Goal: Information Seeking & Learning: Learn about a topic

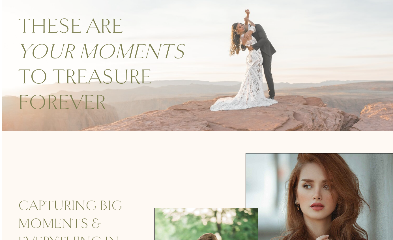
click at [186, 105] on div "These are your moments to treasure forever" at bounding box center [196, 58] width 393 height 148
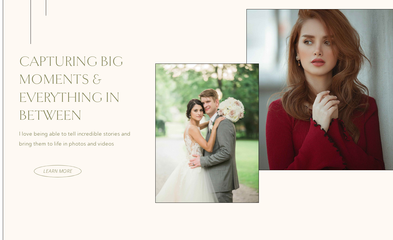
click at [185, 113] on div at bounding box center [204, 133] width 103 height 138
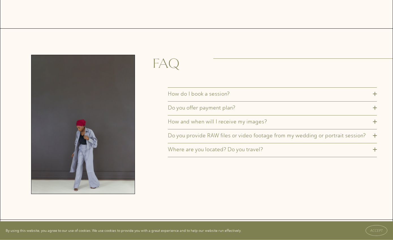
scroll to position [1732, 0]
click at [227, 143] on button "Do you provide RAW files or video footage from my wedding or portrait session?" at bounding box center [273, 136] width 210 height 14
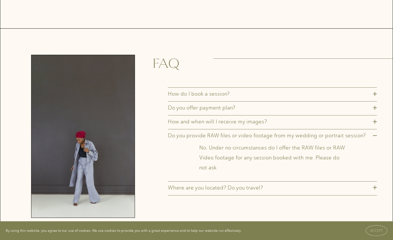
click at [223, 138] on span "Do you provide RAW files or video footage from my wedding or portrait session?" at bounding box center [271, 135] width 206 height 7
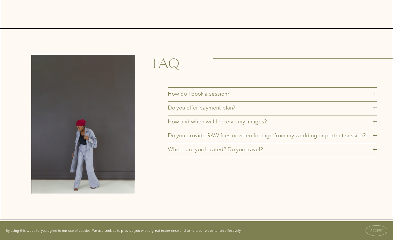
click at [217, 129] on button "How and when will I receive my images?" at bounding box center [273, 122] width 210 height 14
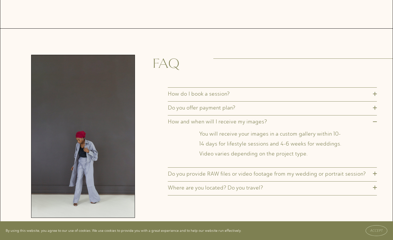
click at [217, 129] on button "How and when will I receive my images?" at bounding box center [273, 122] width 210 height 14
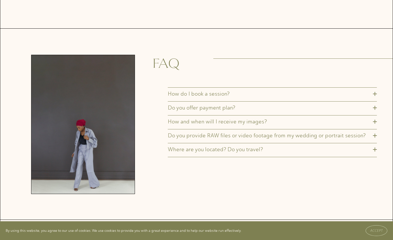
click at [217, 138] on span "Do you provide RAW files or video footage from my wedding or portrait session?" at bounding box center [271, 135] width 206 height 7
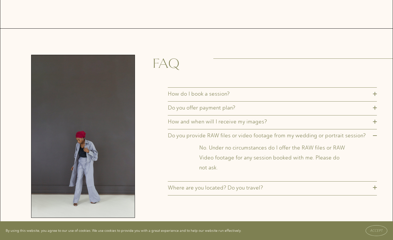
click at [217, 138] on span "Do you provide RAW files or video footage from my wedding or portrait session?" at bounding box center [271, 135] width 206 height 7
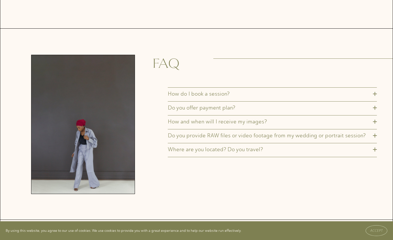
click at [220, 152] on span "Where are you located? Do you travel?" at bounding box center [271, 149] width 206 height 7
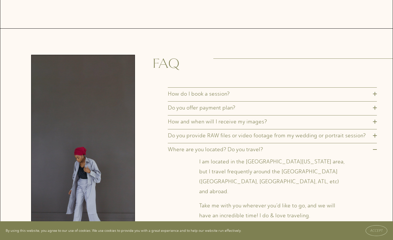
click at [220, 152] on span "Where are you located? Do you travel?" at bounding box center [271, 149] width 206 height 7
